Goal: Transaction & Acquisition: Purchase product/service

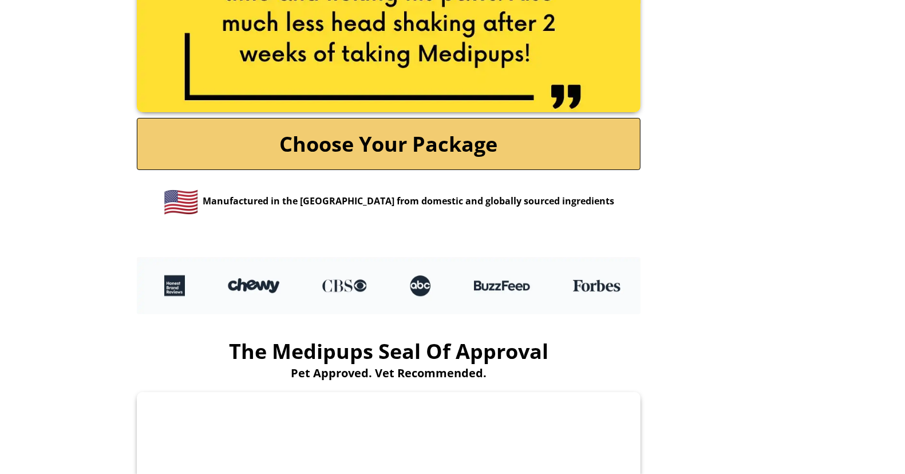
scroll to position [2544, 0]
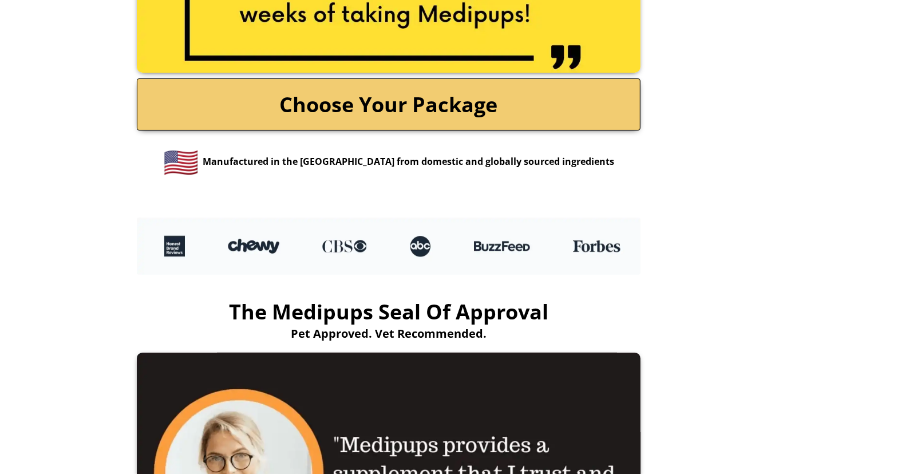
click at [452, 112] on link "Choose Your Package" at bounding box center [389, 104] width 504 height 52
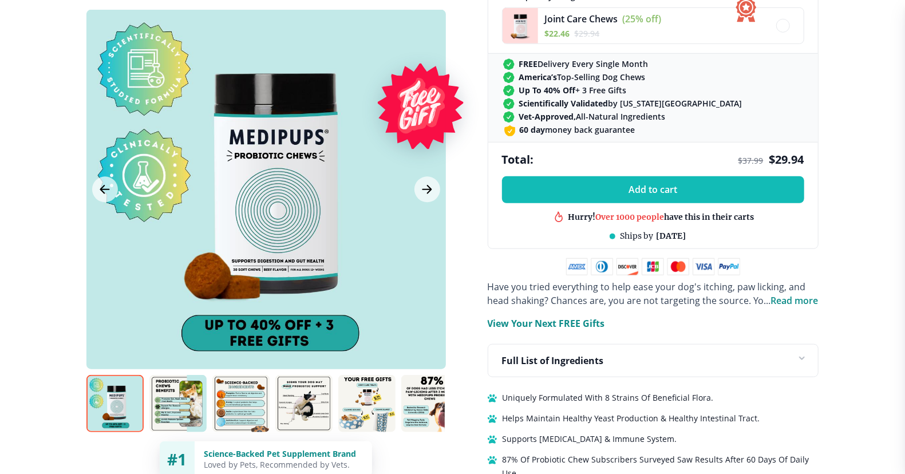
scroll to position [636, 0]
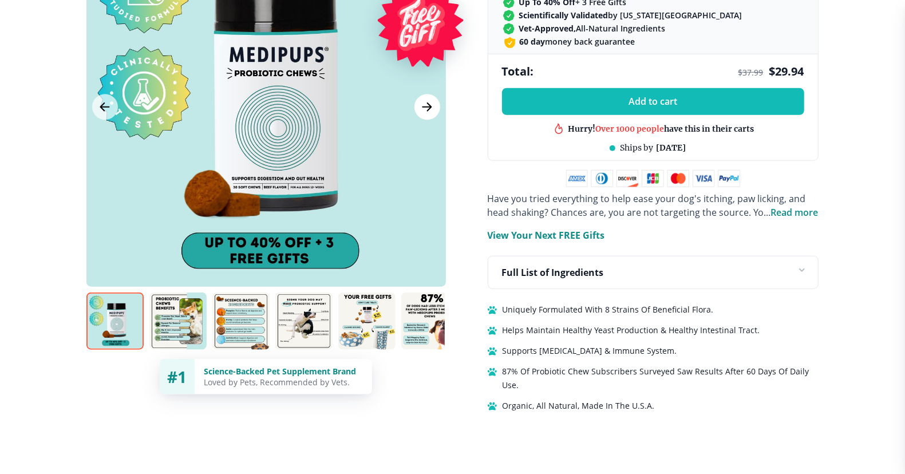
click at [425, 100] on icon "Next Image" at bounding box center [427, 107] width 14 height 14
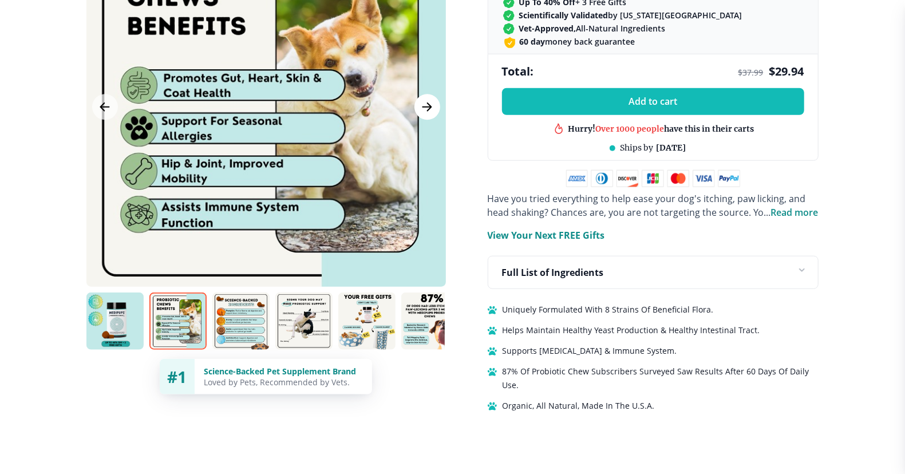
click at [425, 100] on icon "Next Image" at bounding box center [427, 107] width 14 height 14
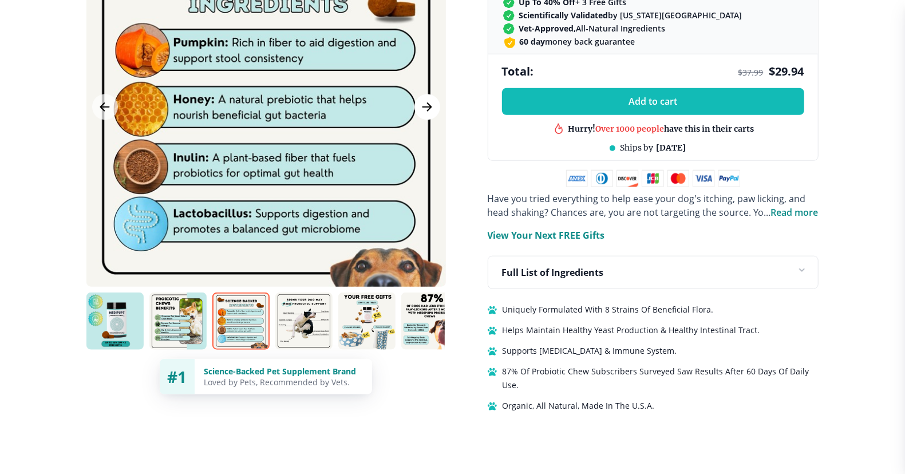
click at [426, 100] on icon "Next Image" at bounding box center [427, 107] width 14 height 14
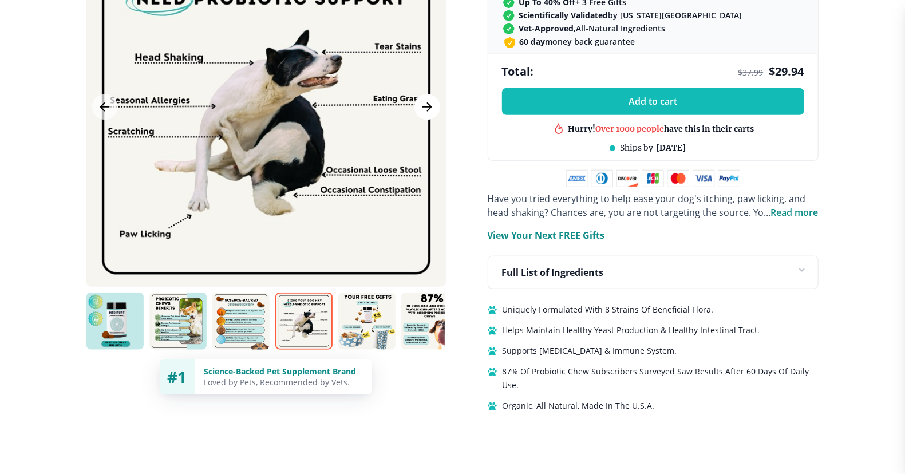
click at [426, 100] on icon "Next Image" at bounding box center [427, 107] width 14 height 14
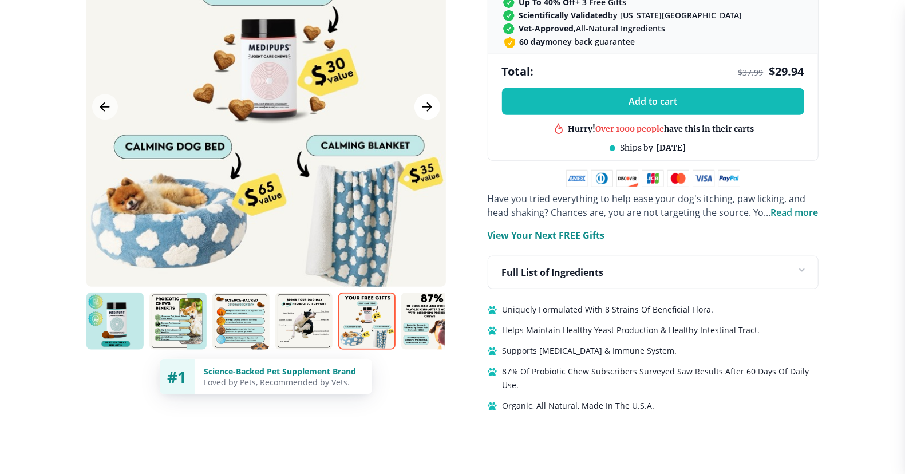
click at [433, 100] on icon "Next Image" at bounding box center [427, 107] width 14 height 14
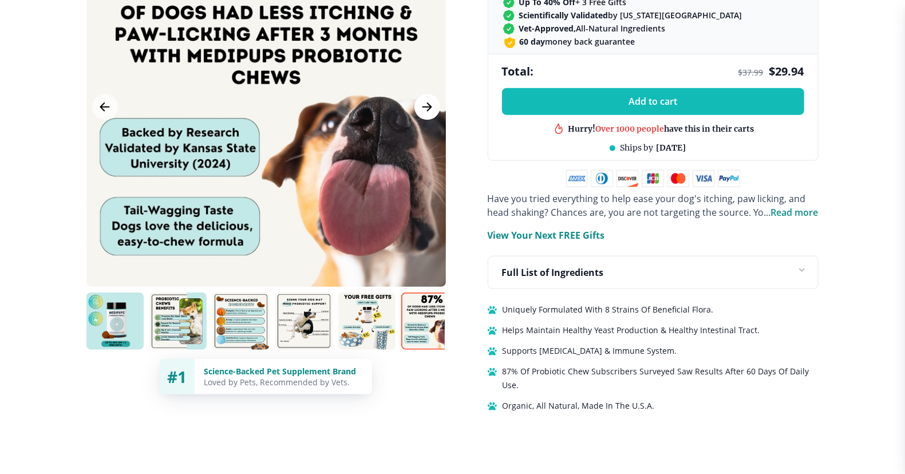
click at [421, 100] on icon "Next Image" at bounding box center [427, 107] width 14 height 14
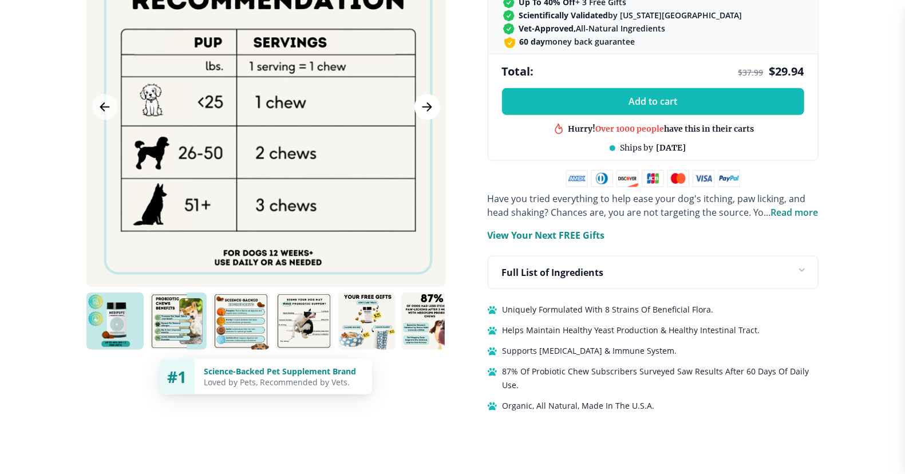
click at [421, 100] on icon "Next Image" at bounding box center [427, 107] width 14 height 14
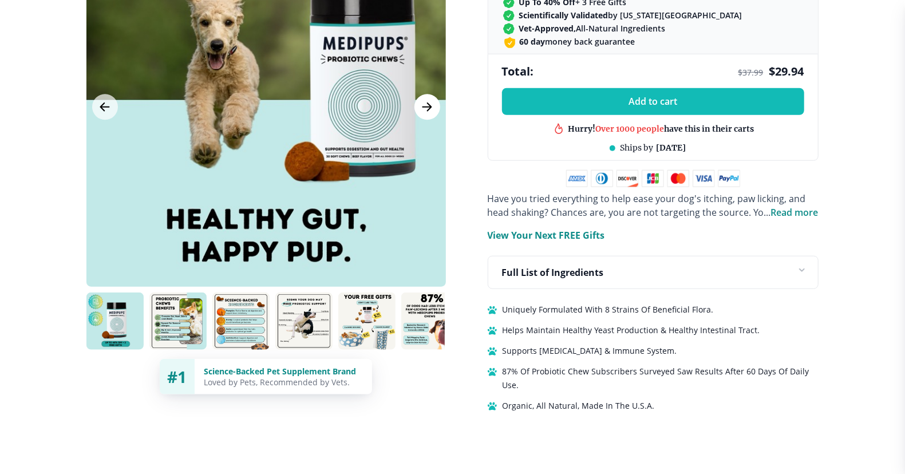
click at [421, 100] on icon "Next Image" at bounding box center [427, 107] width 14 height 14
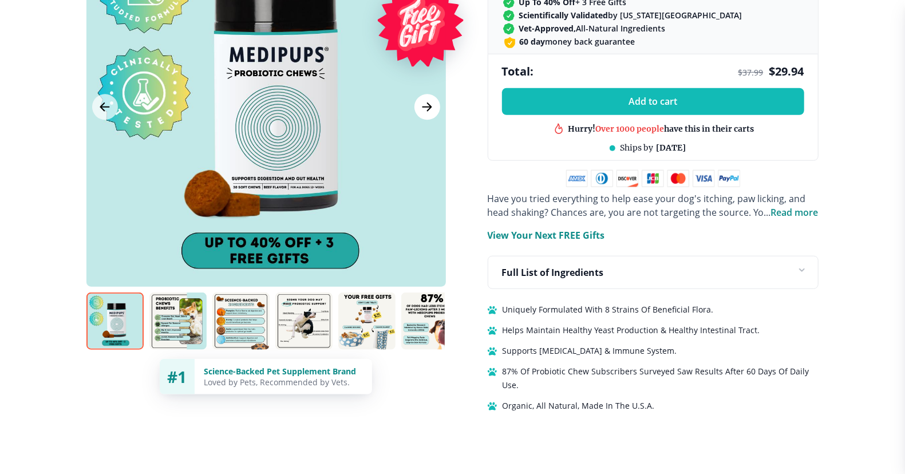
click at [421, 100] on icon "Next Image" at bounding box center [427, 107] width 14 height 14
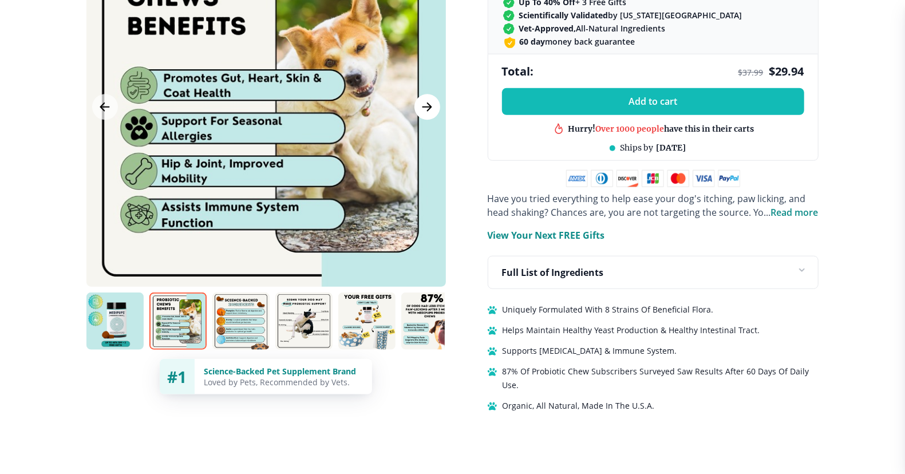
click at [421, 100] on icon "Next Image" at bounding box center [427, 107] width 14 height 14
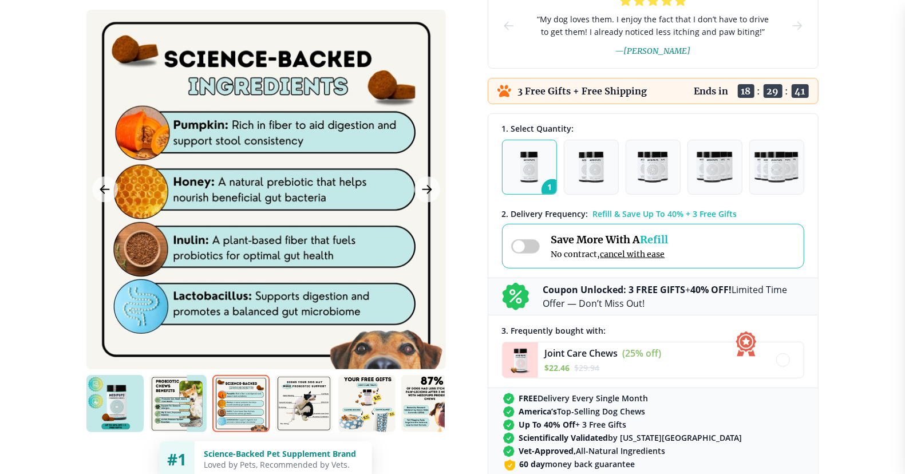
scroll to position [212, 0]
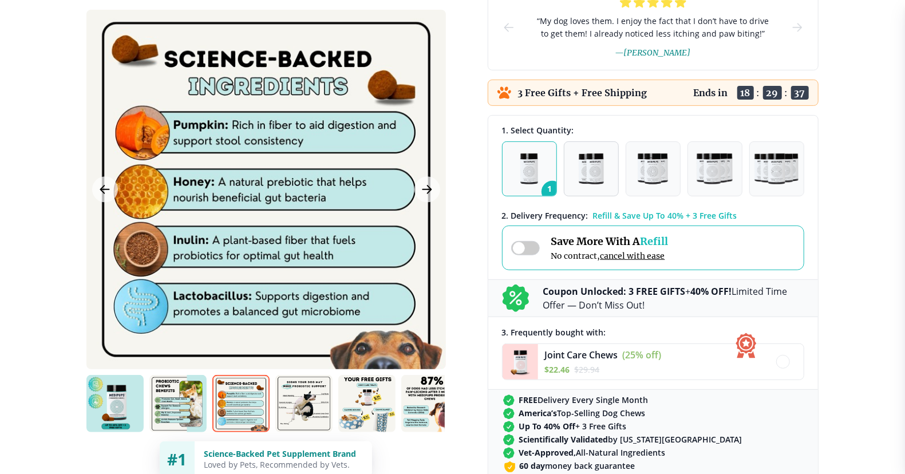
click at [582, 167] on img "button" at bounding box center [591, 168] width 25 height 31
click at [128, 392] on img at bounding box center [114, 403] width 57 height 57
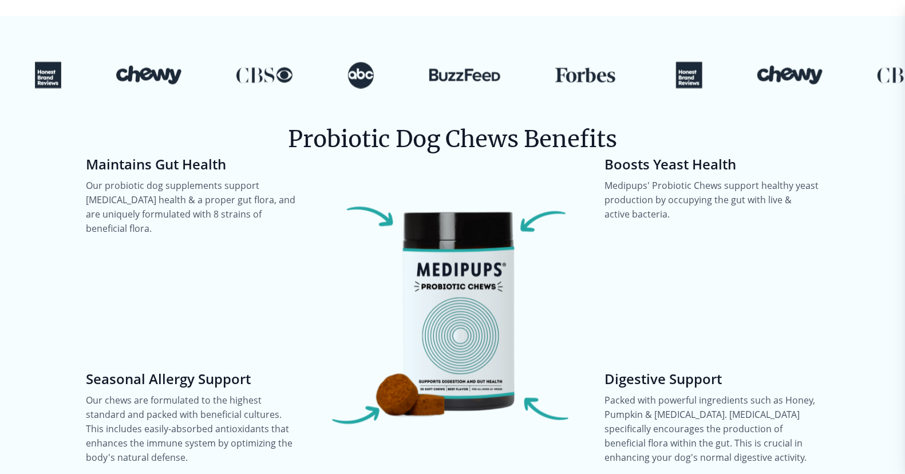
scroll to position [1314, 0]
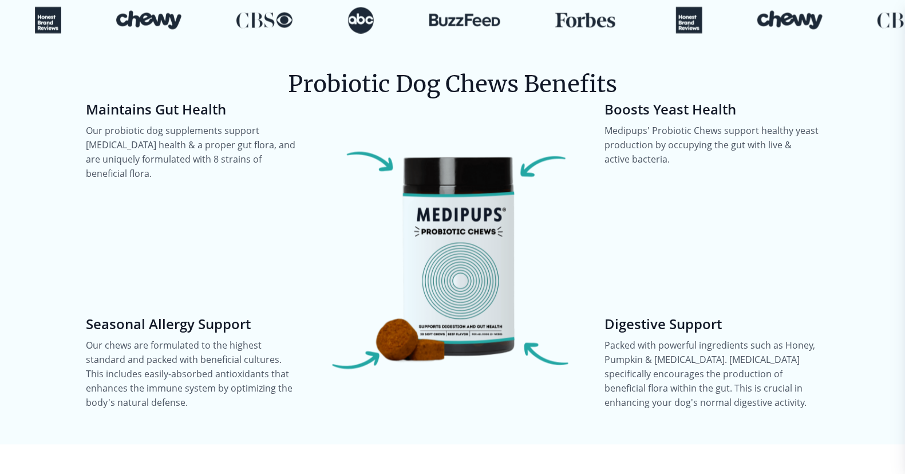
click at [436, 257] on img at bounding box center [452, 255] width 291 height 291
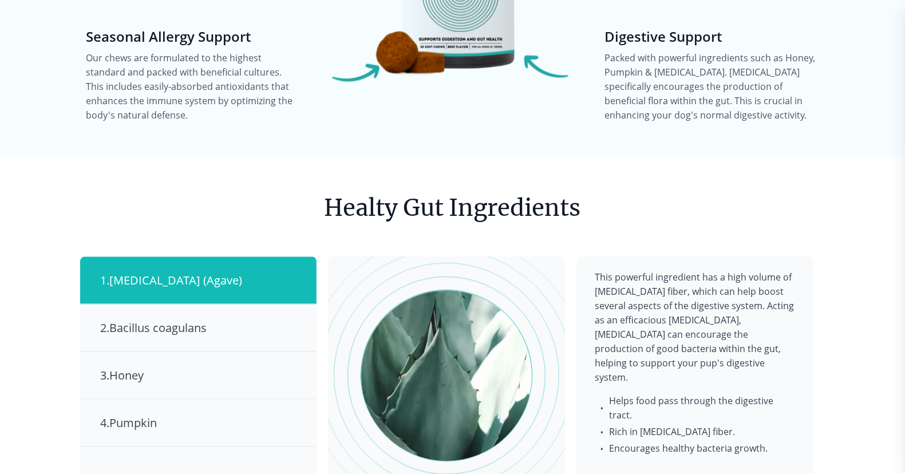
scroll to position [1611, 0]
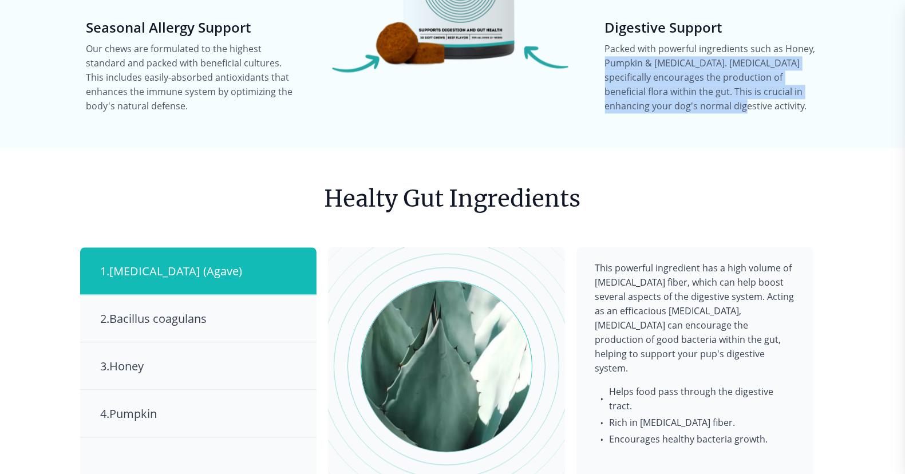
drag, startPoint x: 905, startPoint y: 193, endPoint x: 938, endPoint y: 30, distance: 165.9
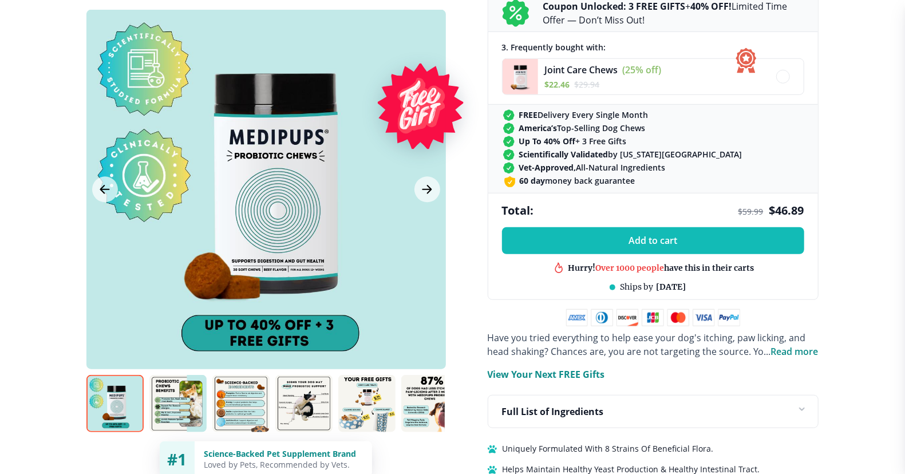
scroll to position [508, 0]
